Goal: Information Seeking & Learning: Learn about a topic

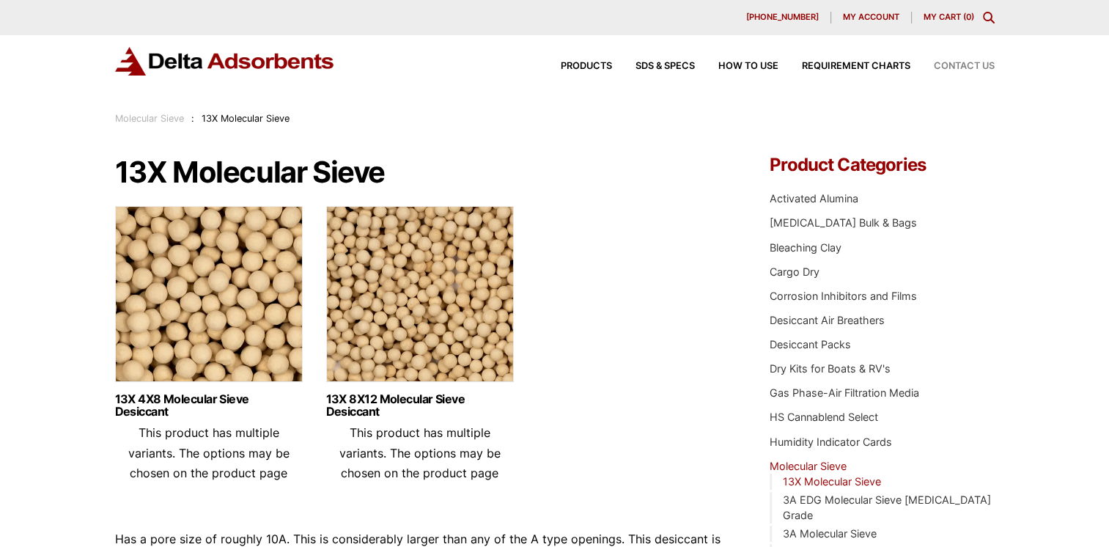
click at [947, 67] on span "Contact Us" at bounding box center [964, 67] width 61 height 10
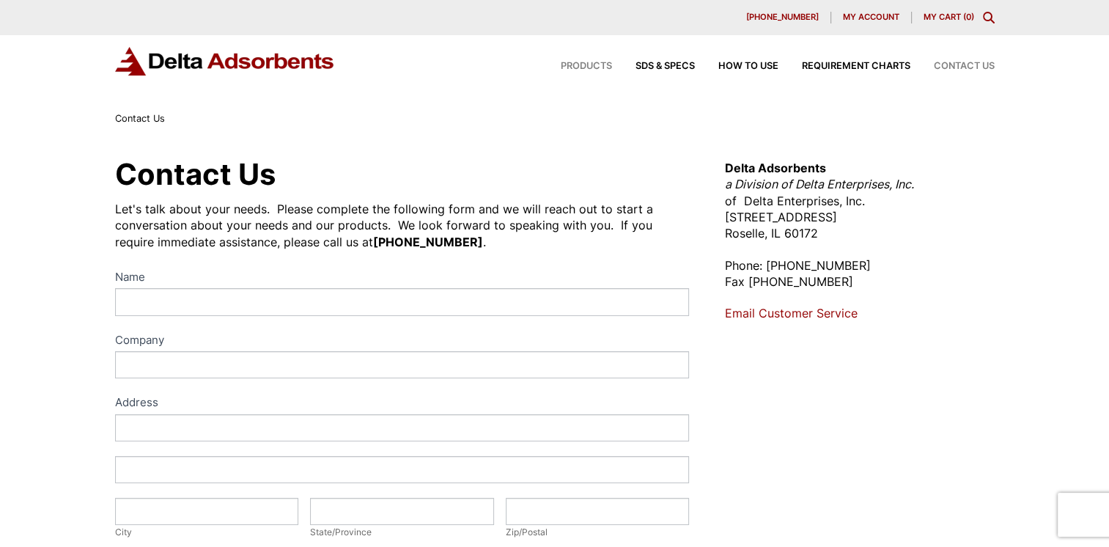
click at [589, 62] on span "Products" at bounding box center [586, 67] width 51 height 10
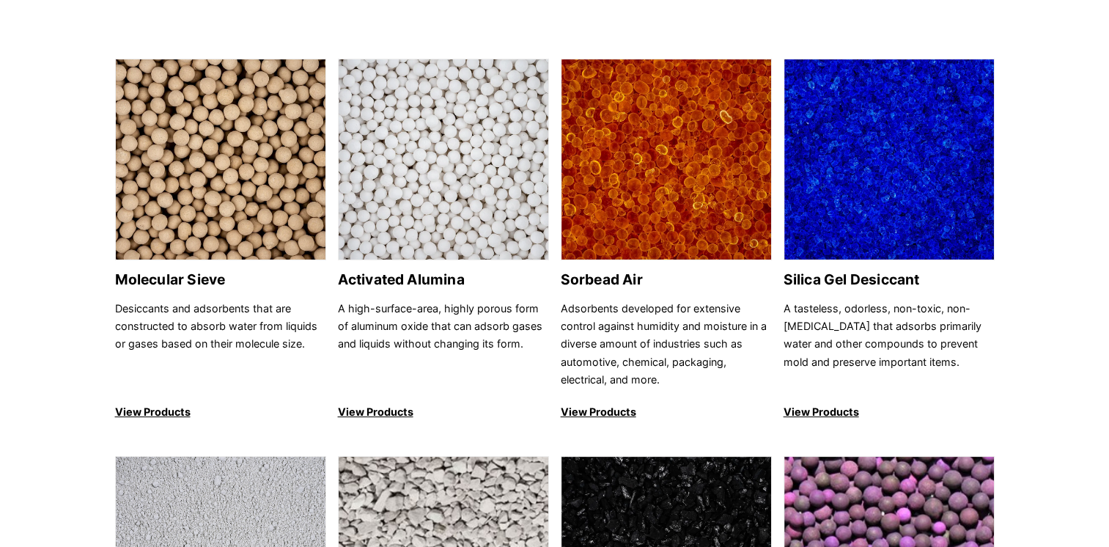
scroll to position [147, 0]
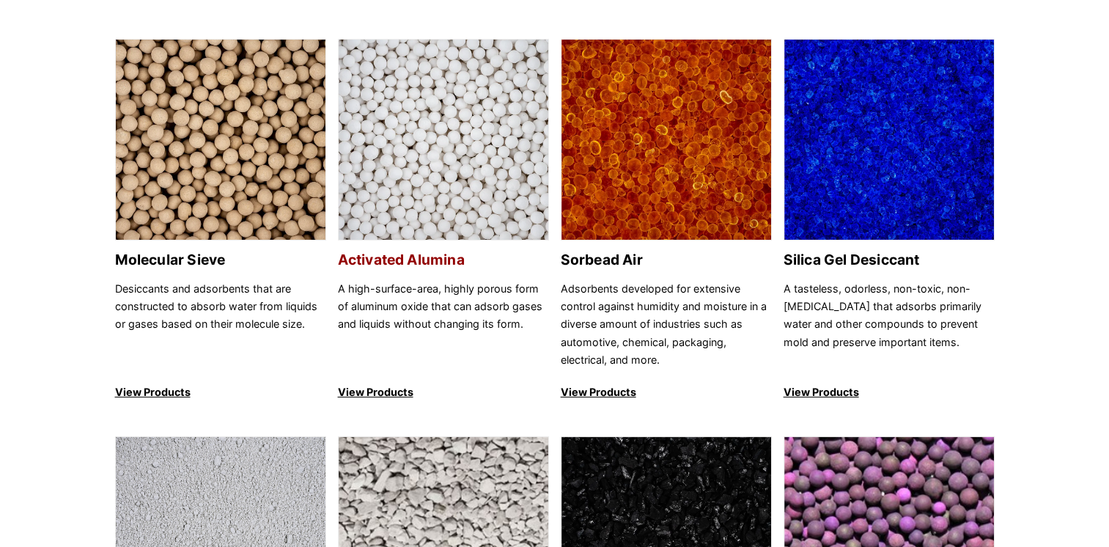
click at [467, 114] on img at bounding box center [444, 141] width 210 height 202
click at [215, 107] on img at bounding box center [221, 141] width 210 height 202
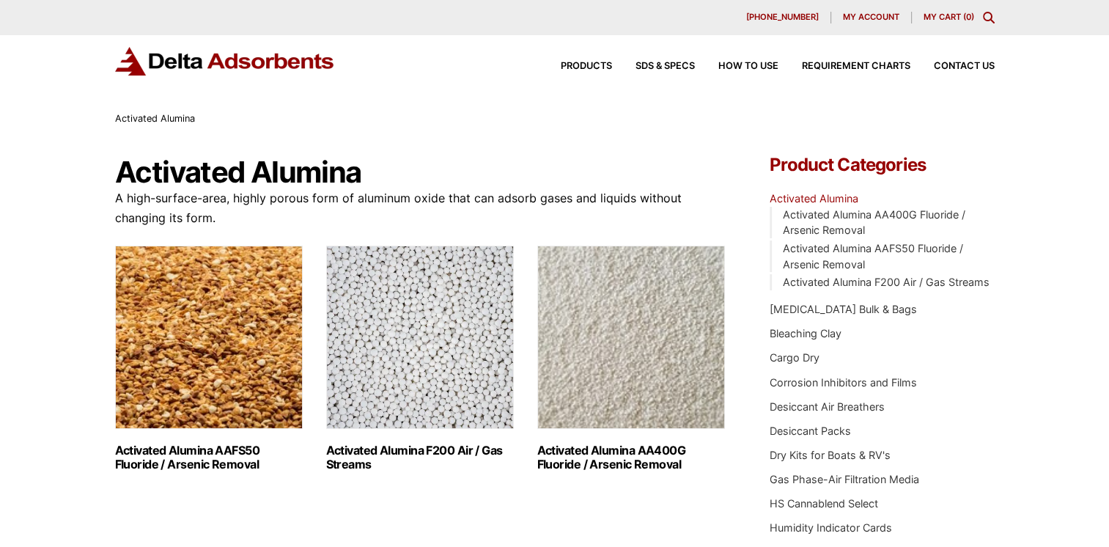
scroll to position [293, 0]
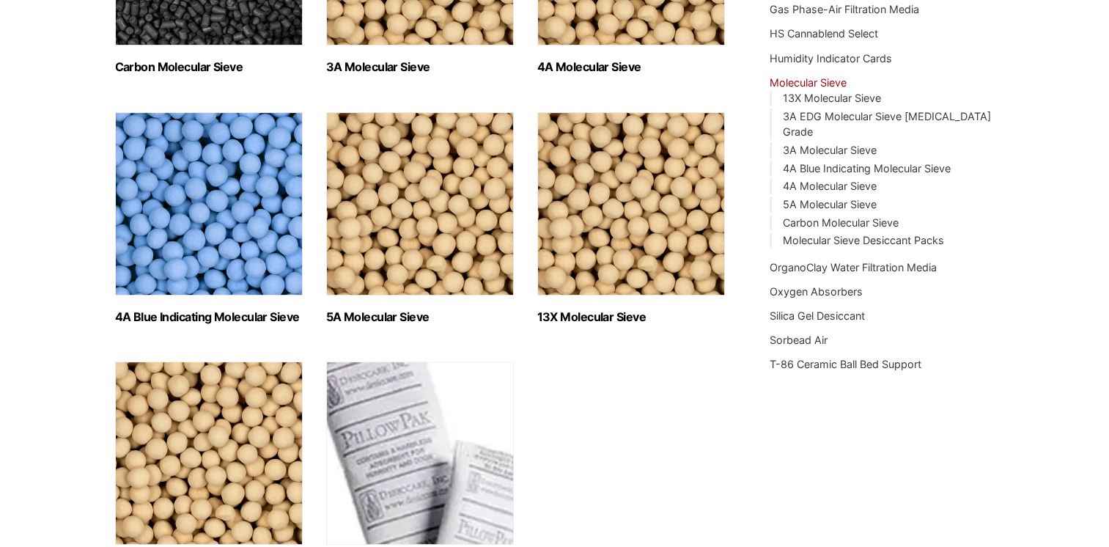
scroll to position [367, 0]
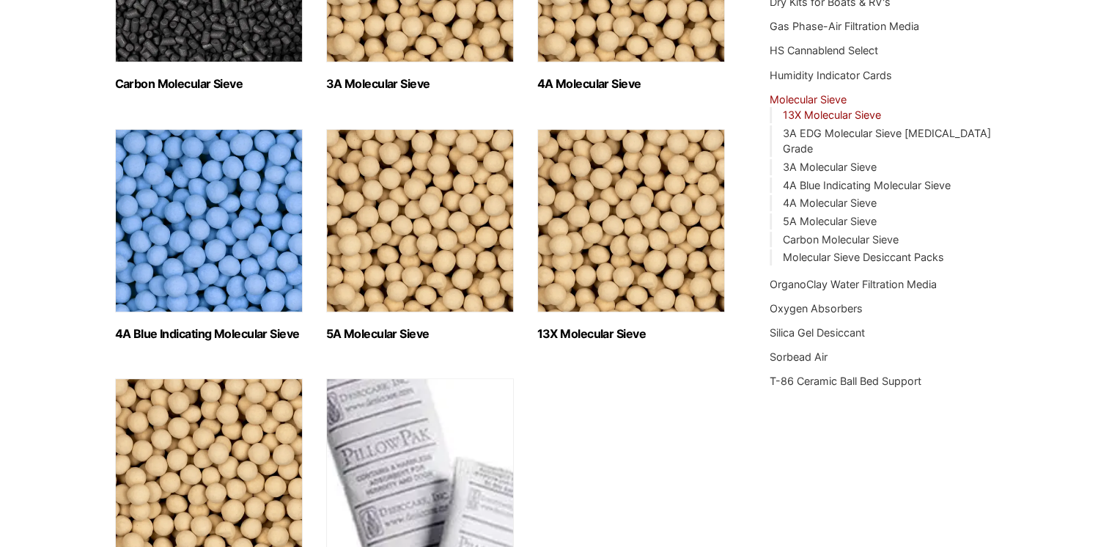
click at [811, 111] on link "13X Molecular Sieve" at bounding box center [831, 115] width 98 height 12
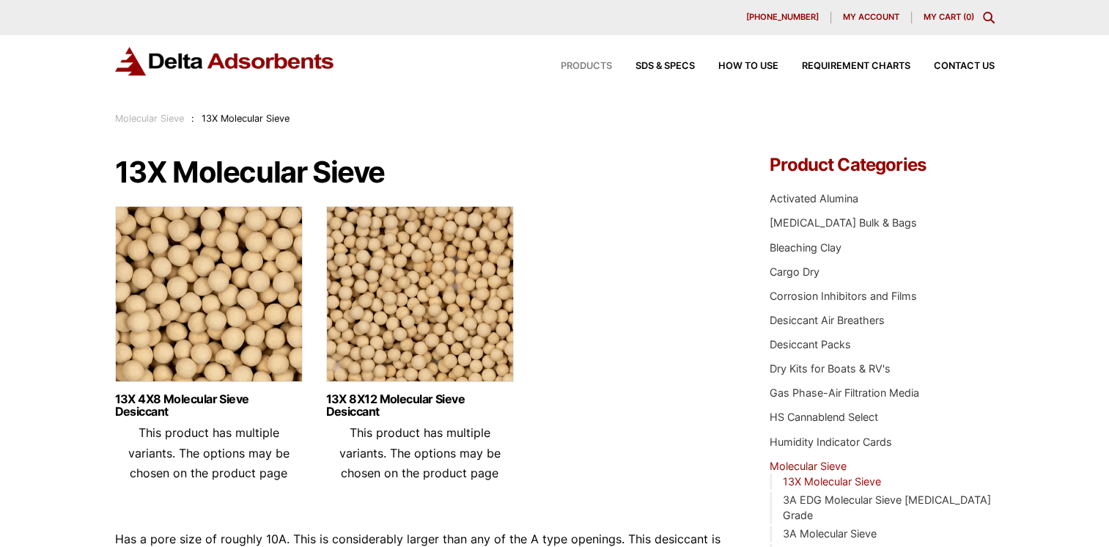
click at [587, 65] on span "Products" at bounding box center [586, 67] width 51 height 10
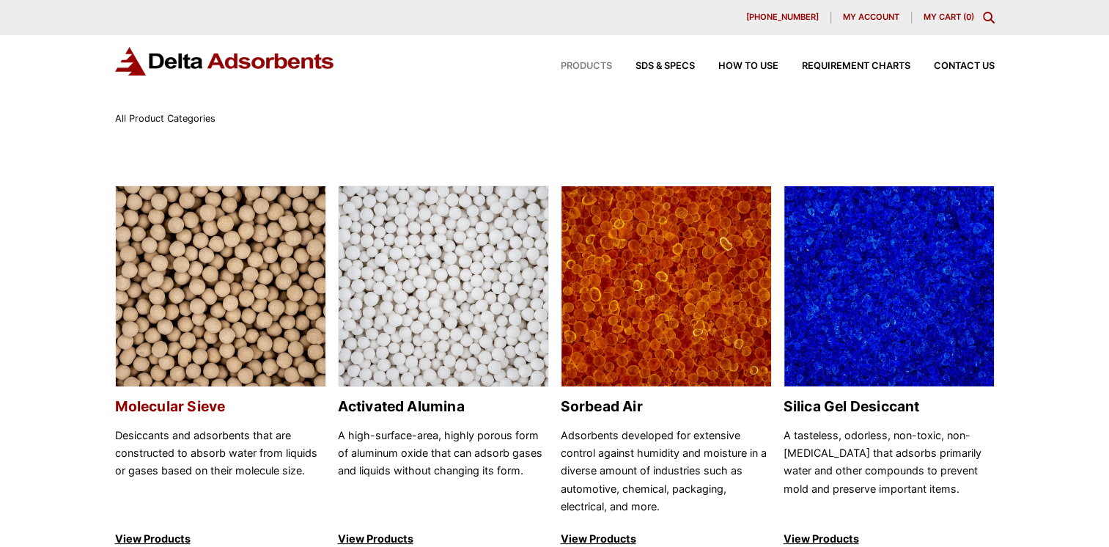
click at [235, 227] on img at bounding box center [221, 287] width 210 height 202
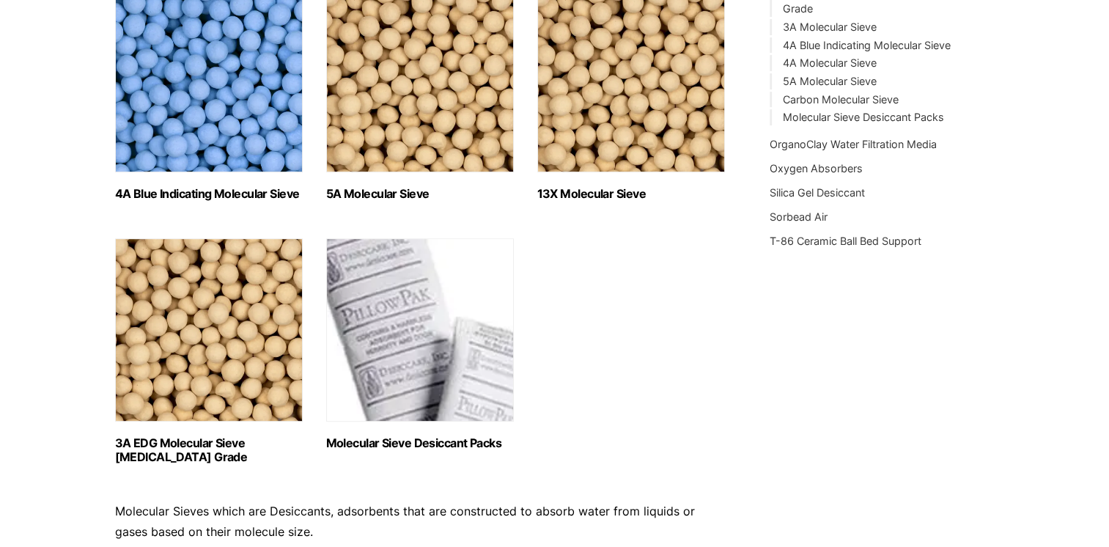
scroll to position [513, 0]
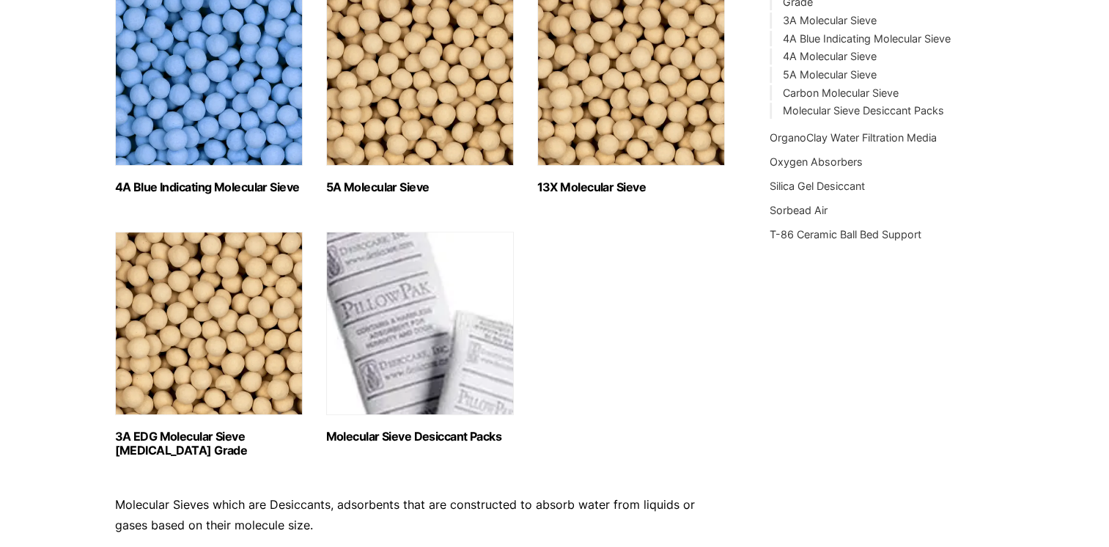
click at [610, 101] on img "Visit product category 13X Molecular Sieve" at bounding box center [631, 73] width 188 height 183
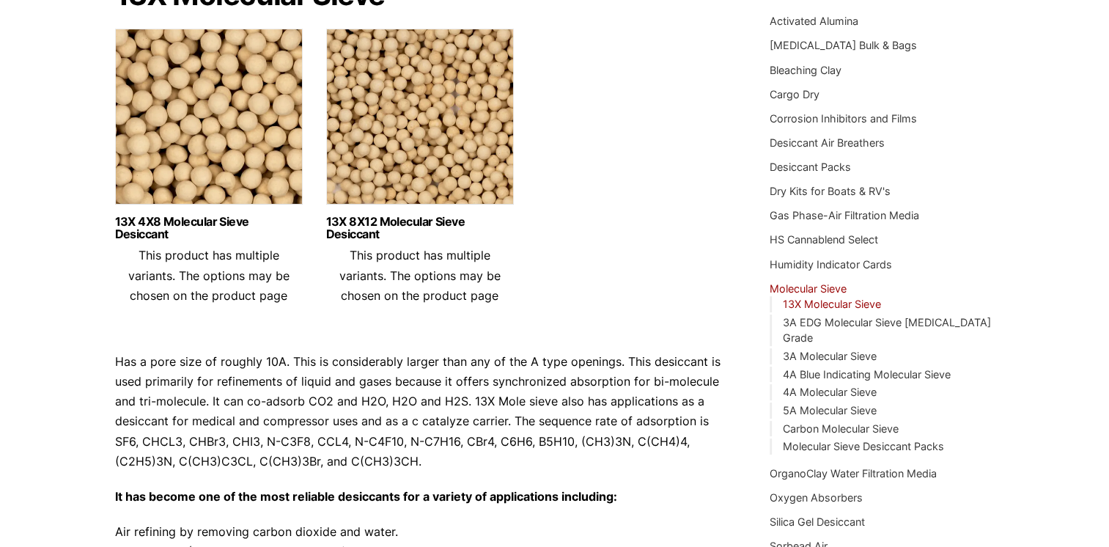
scroll to position [220, 0]
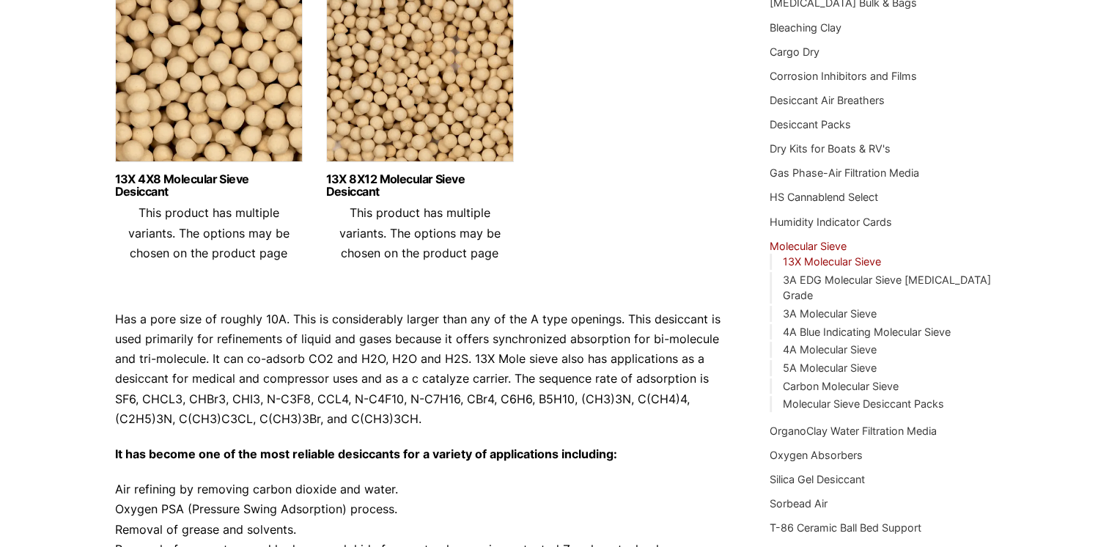
click at [272, 117] on img at bounding box center [209, 77] width 188 height 183
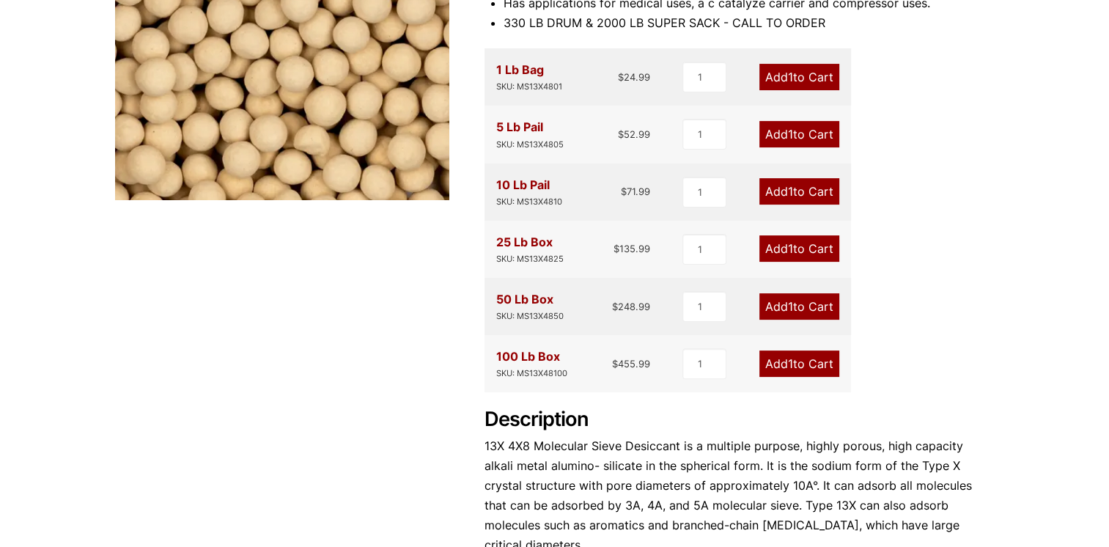
scroll to position [513, 0]
